Goal: Task Accomplishment & Management: Manage account settings

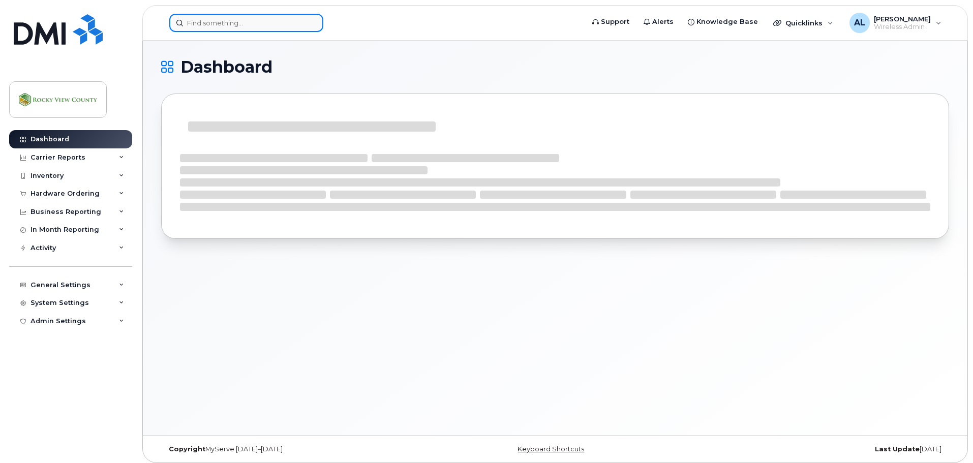
click at [244, 25] on input at bounding box center [246, 23] width 154 height 18
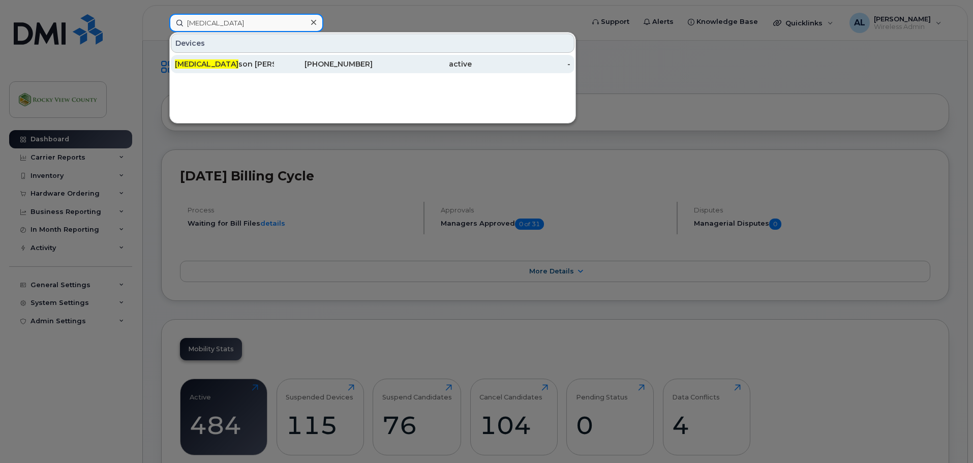
type input "alli"
click at [219, 66] on div "Alli son Bates" at bounding box center [224, 64] width 99 height 10
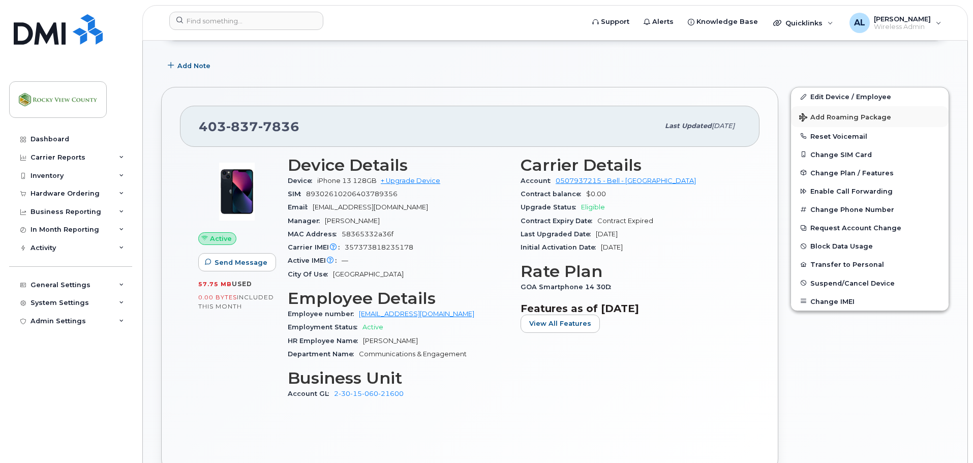
scroll to position [152, 0]
click at [866, 103] on link "Edit Device / Employee" at bounding box center [870, 96] width 158 height 18
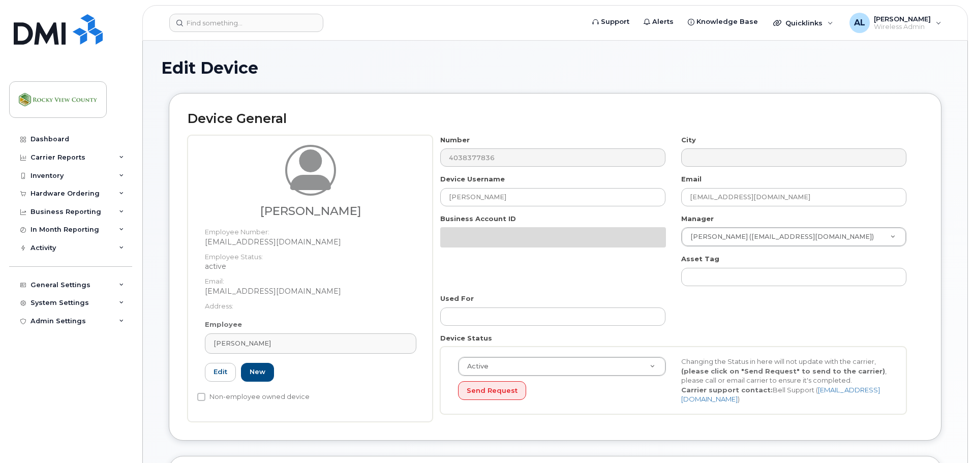
select select "29629307"
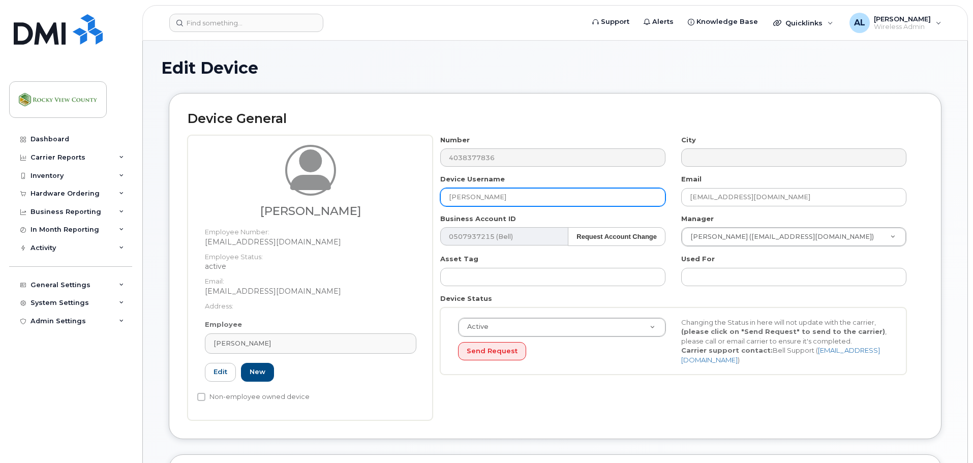
drag, startPoint x: 536, startPoint y: 200, endPoint x: 230, endPoint y: 201, distance: 306.0
click at [230, 201] on div "Allison Bates Employee Number: ABates@rockyview.ca Employee Status: active Emai…" at bounding box center [555, 277] width 735 height 285
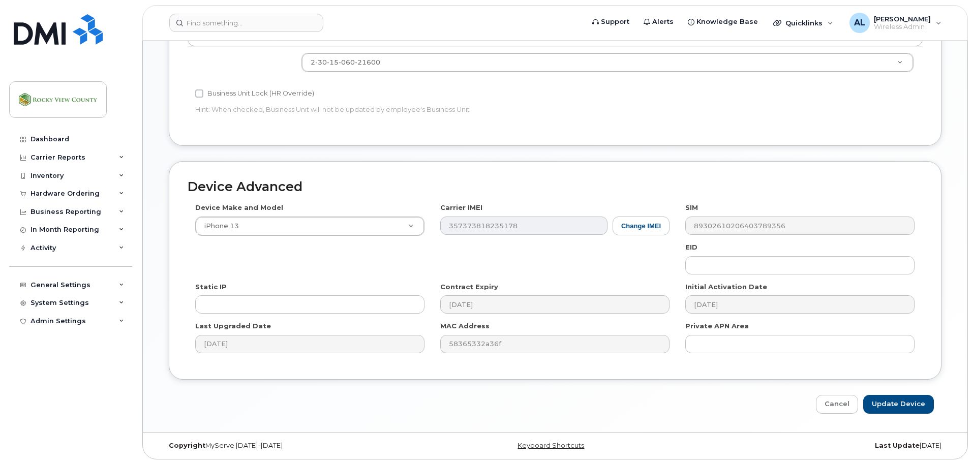
scroll to position [470, 0]
type input "Vacant Communications and engagement"
click at [899, 396] on input "Update Device" at bounding box center [898, 402] width 71 height 19
type input "Saving..."
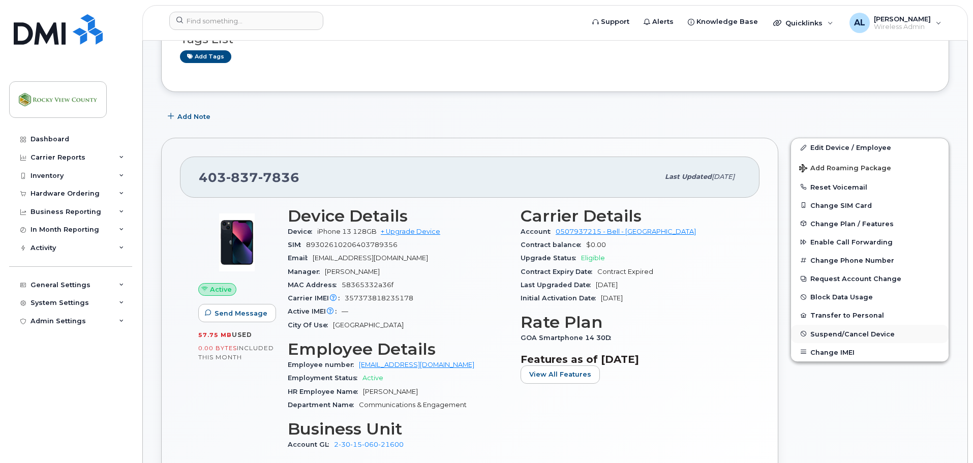
scroll to position [101, 0]
click at [835, 336] on span "Suspend/Cancel Device" at bounding box center [852, 333] width 84 height 8
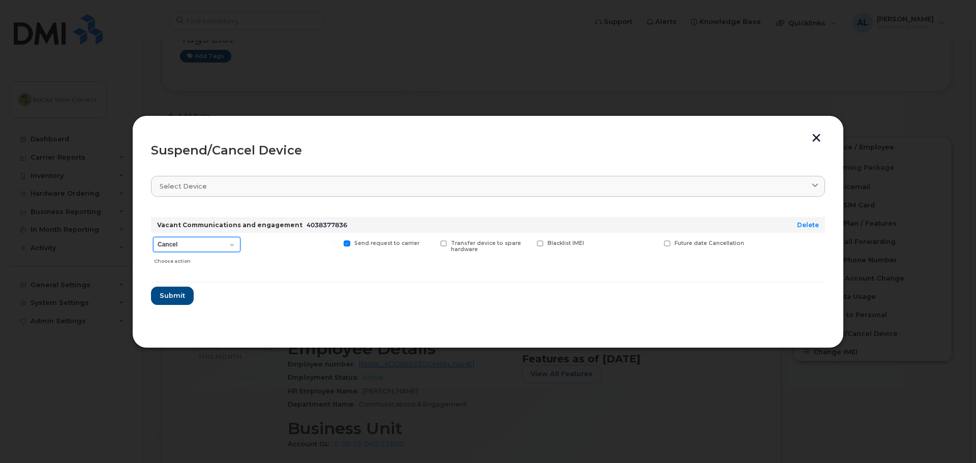
click at [216, 239] on select "Cancel Suspend - Extend Suspension Suspend - Reduced Rate Suspend - Full Rate S…" at bounding box center [196, 244] width 87 height 15
select select "[object Object]"
click at [153, 237] on select "Cancel Suspend - Extend Suspension Suspend - Reduced Rate Suspend - Full Rate S…" at bounding box center [196, 244] width 87 height 15
click at [182, 296] on span "Submit" at bounding box center [171, 296] width 25 height 10
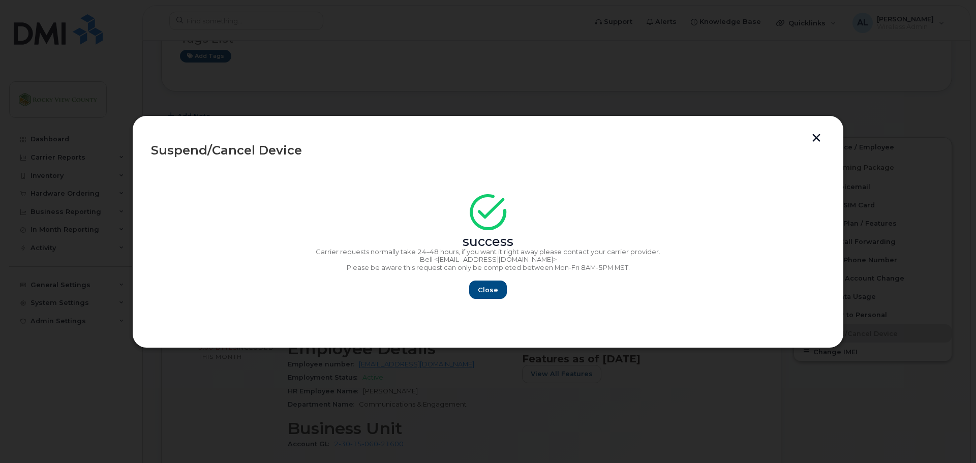
click at [812, 136] on button "button" at bounding box center [816, 139] width 15 height 11
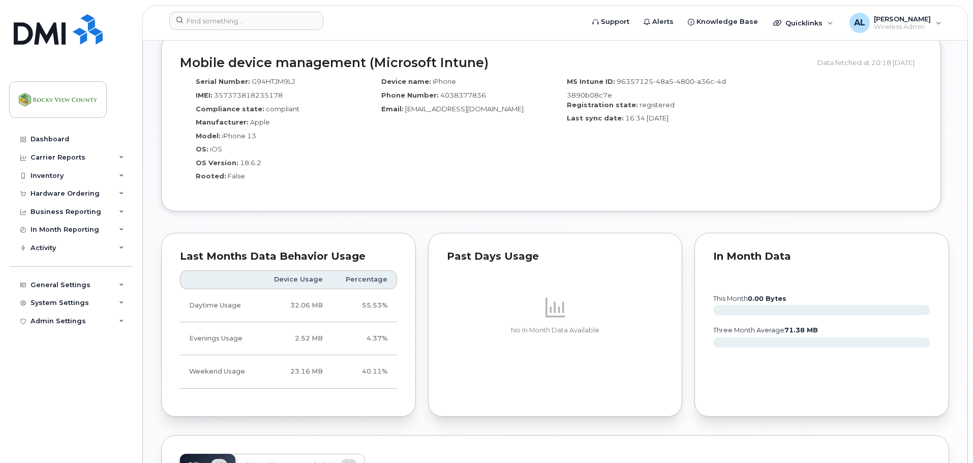
scroll to position [609, 0]
